Goal: Task Accomplishment & Management: Use online tool/utility

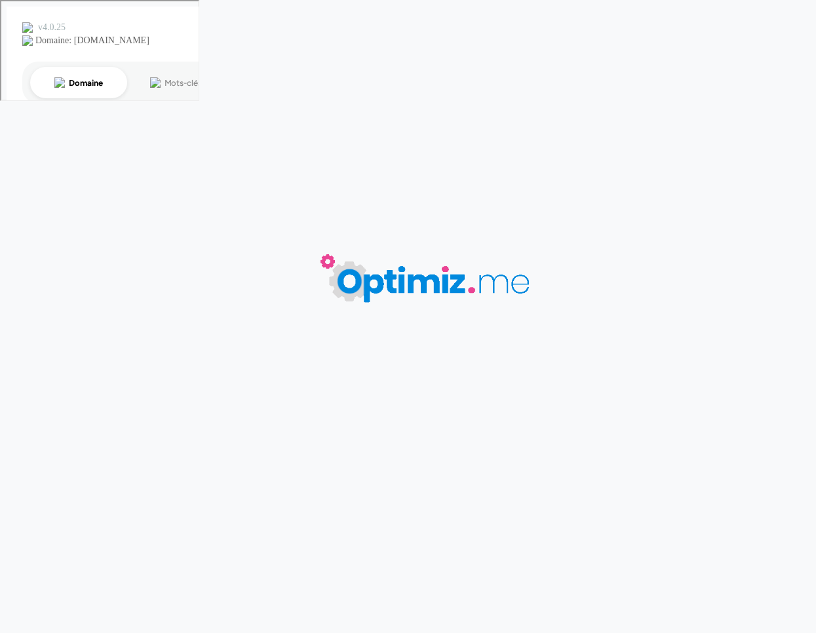
type input "Impression quadri : qu'est-ce que la quadrichromie ?"
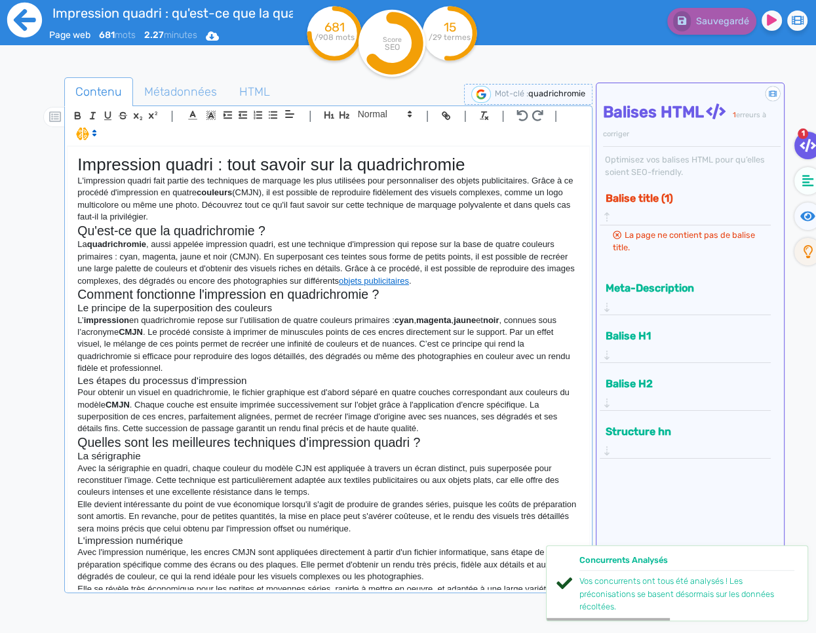
click at [29, 24] on icon at bounding box center [24, 20] width 35 height 35
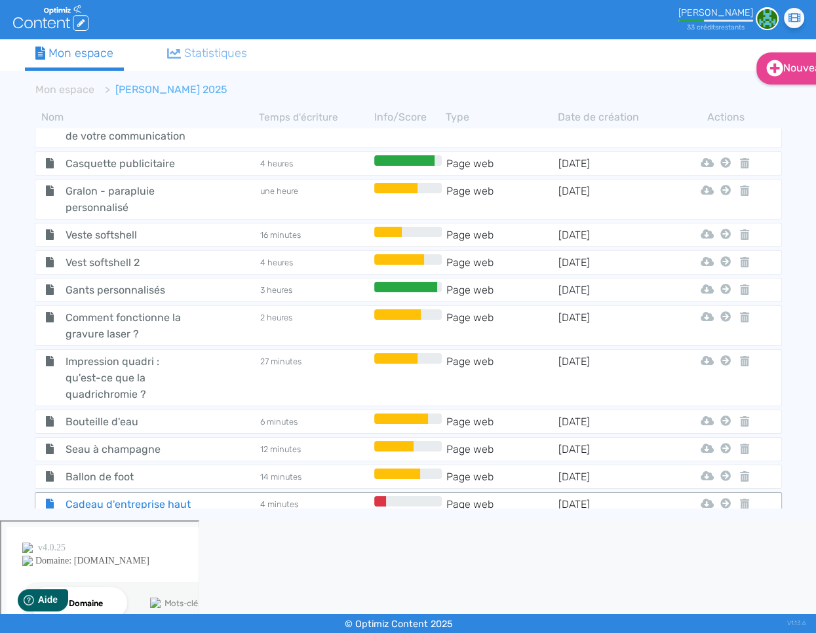
scroll to position [1387, 0]
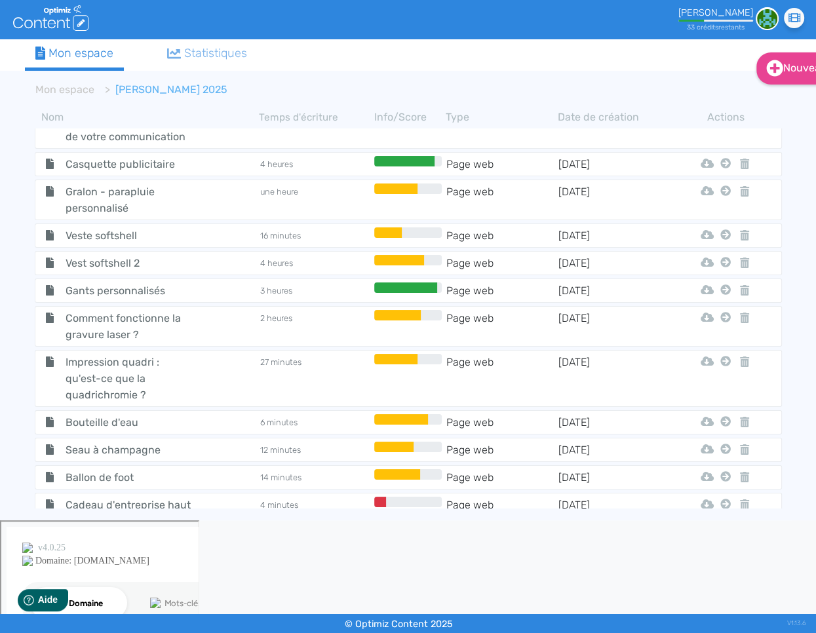
click at [114, 497] on span "Cadeau d'entreprise haut de gamme : découvrez la gamme VINGA Baltimore" at bounding box center [129, 521] width 147 height 49
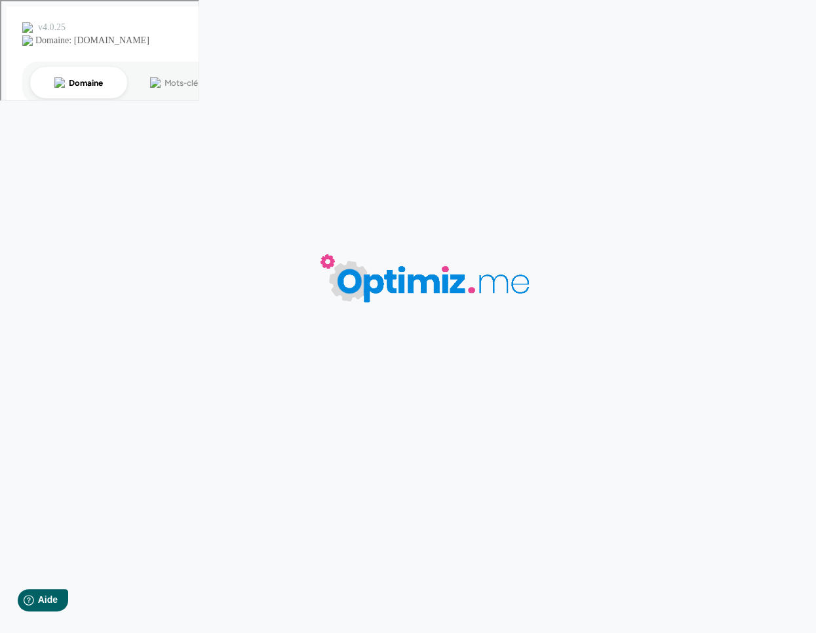
type input "Cadeau d'entreprise haut de gamme : découvrez la gamme VINGA Baltimore"
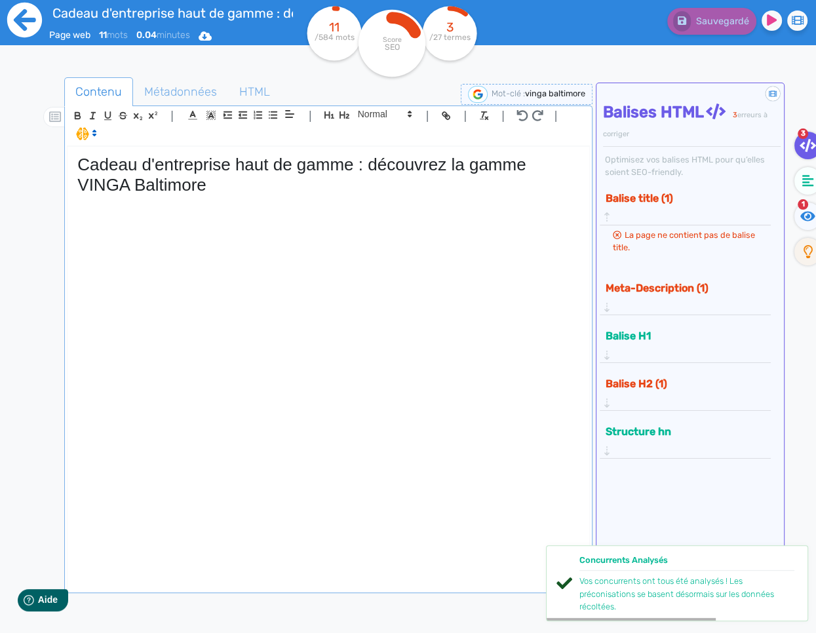
click at [25, 11] on icon at bounding box center [25, 20] width 36 height 36
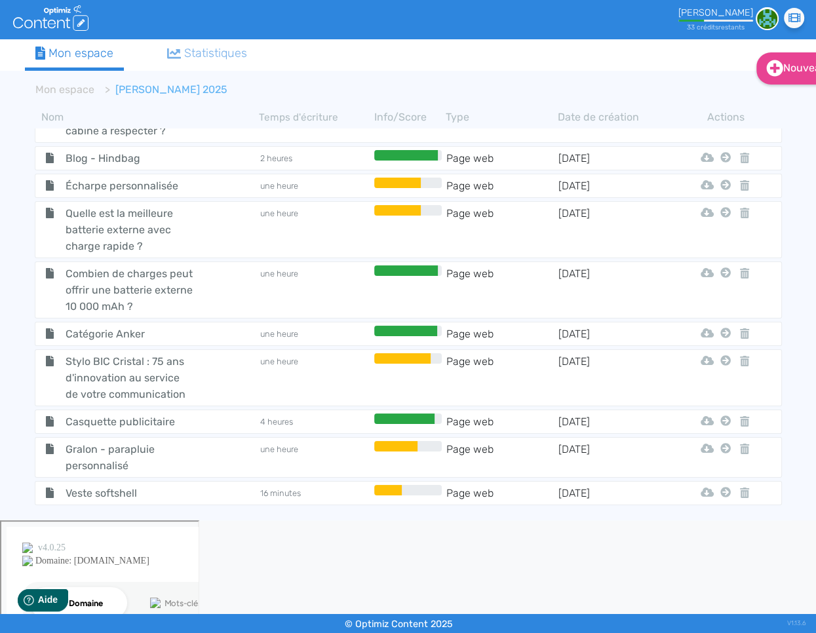
scroll to position [1388, 0]
